Goal: Transaction & Acquisition: Book appointment/travel/reservation

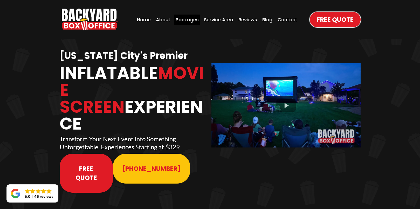
click at [188, 19] on div "Packages" at bounding box center [187, 20] width 26 height 10
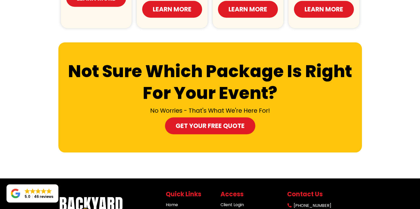
scroll to position [545, 0]
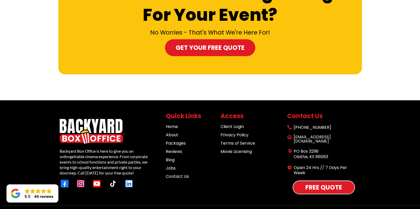
click at [339, 183] on span "Free Quote" at bounding box center [324, 187] width 37 height 9
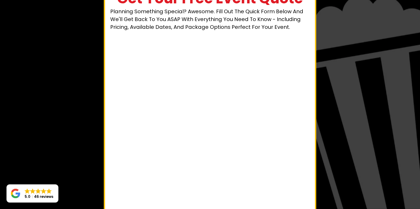
scroll to position [104, 0]
